Goal: Task Accomplishment & Management: Manage account settings

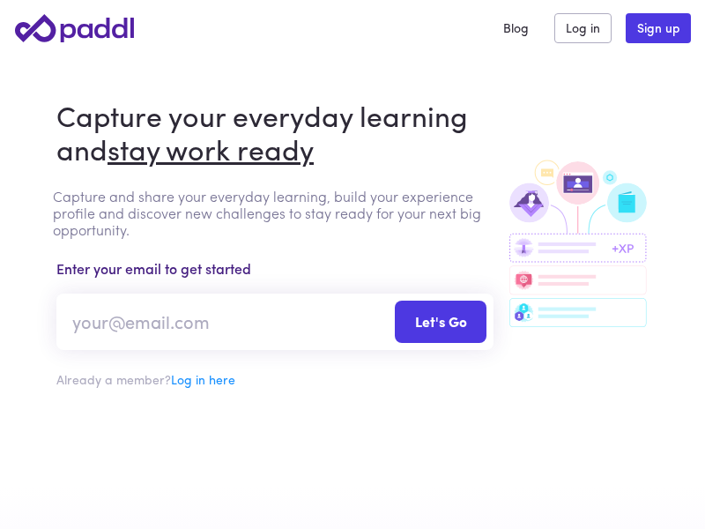
click at [206, 378] on link "Log in here" at bounding box center [203, 379] width 64 height 18
